Goal: Transaction & Acquisition: Purchase product/service

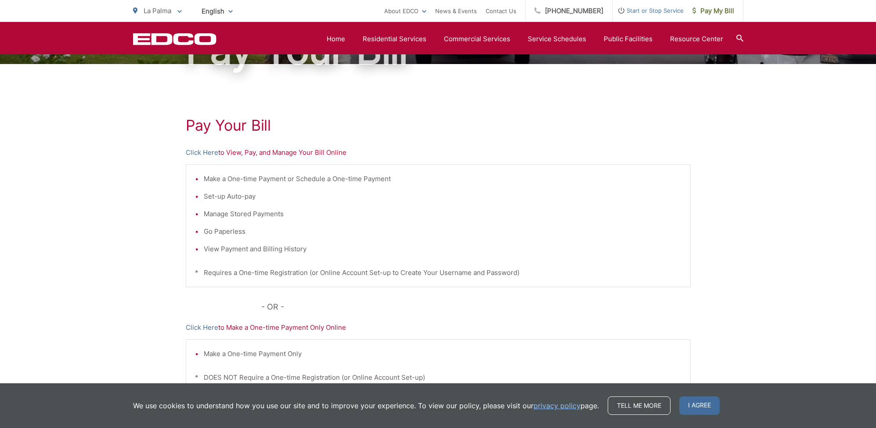
scroll to position [111, 0]
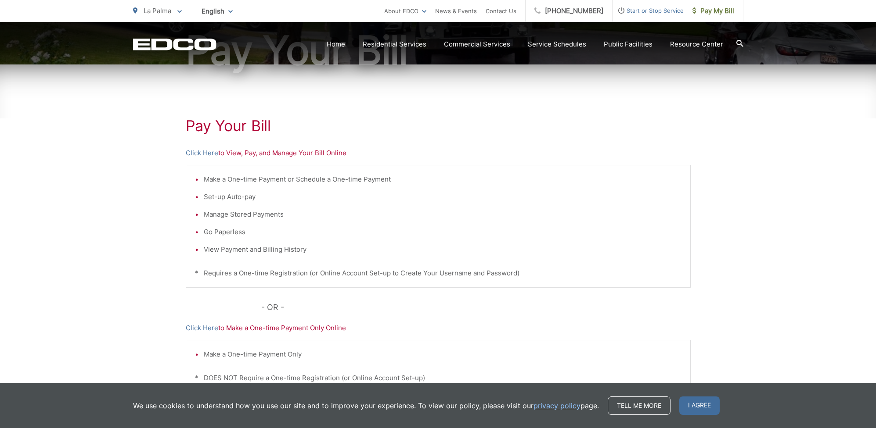
click at [291, 154] on p "Click Here to View, Pay, and Manage Your Bill Online" at bounding box center [438, 153] width 505 height 11
click at [238, 155] on p "Click Here to View, Pay, and Manage Your Bill Online" at bounding box center [438, 153] width 505 height 11
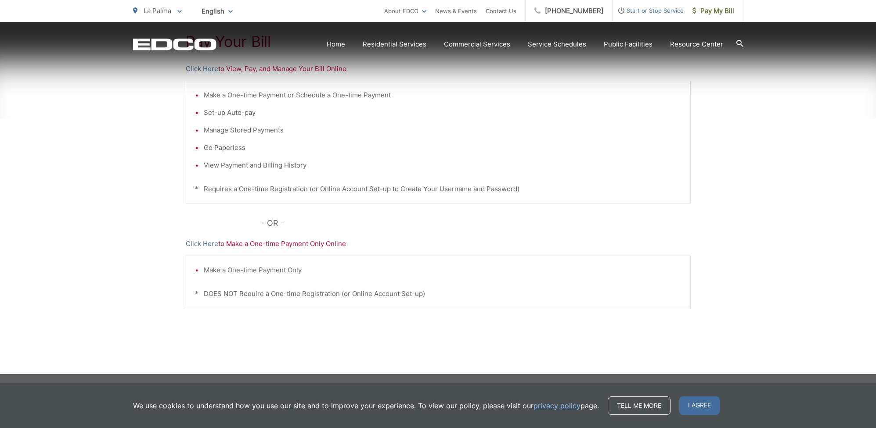
scroll to position [196, 0]
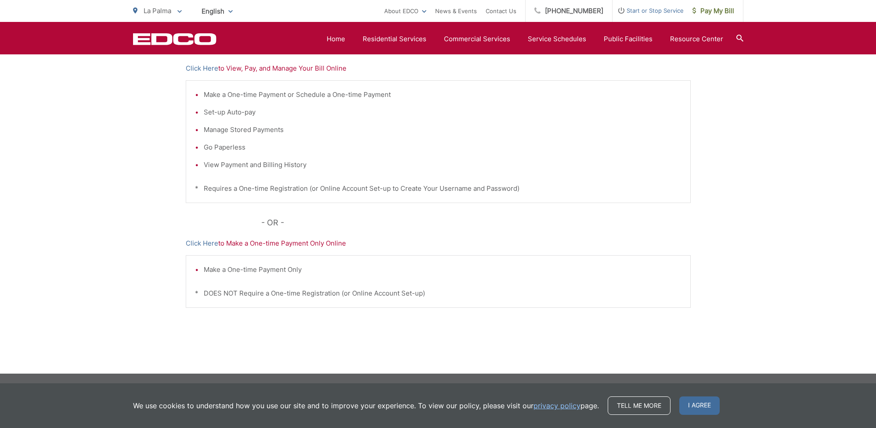
click at [284, 245] on p "Click Here to Make a One-time Payment Only Online" at bounding box center [438, 243] width 505 height 11
click at [203, 244] on link "Click Here" at bounding box center [202, 243] width 32 height 11
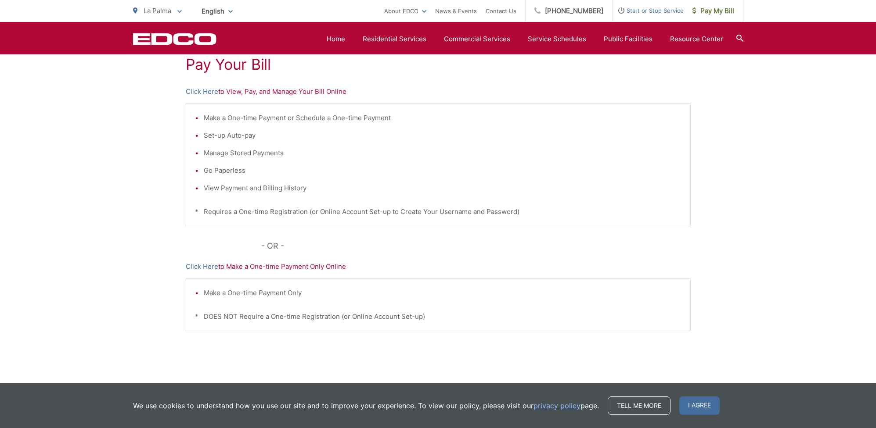
scroll to position [162, 0]
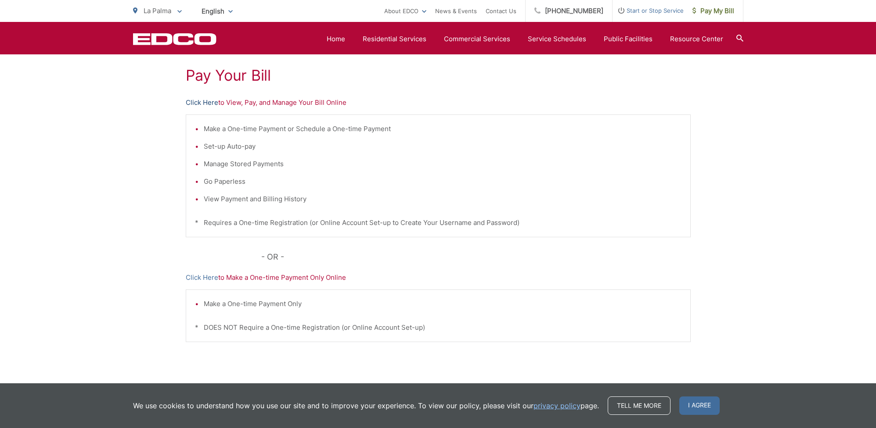
click at [209, 103] on link "Click Here" at bounding box center [202, 102] width 32 height 11
